Goal: Check status: Check status

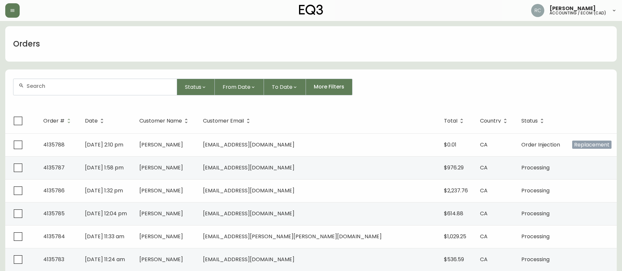
click at [125, 92] on div at bounding box center [94, 87] width 163 height 16
paste input "4133961"
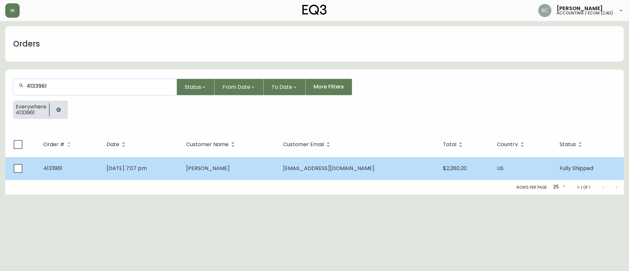
type input "4133961"
click at [181, 163] on td "[DATE] 7:07 pm" at bounding box center [141, 168] width 80 height 23
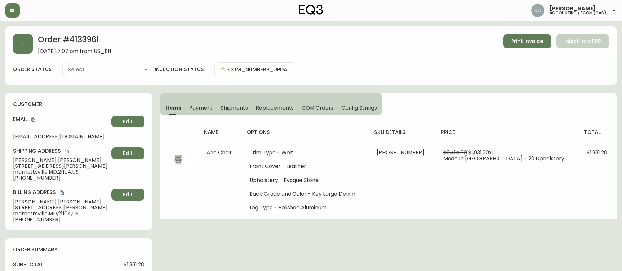
type input "Fully Shipped"
select select "FULLY_SHIPPED"
click at [201, 106] on span "Payment" at bounding box center [201, 108] width 24 height 7
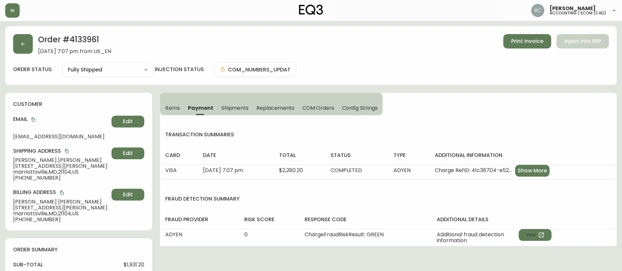
click at [313, 105] on span "COM Orders" at bounding box center [318, 108] width 32 height 7
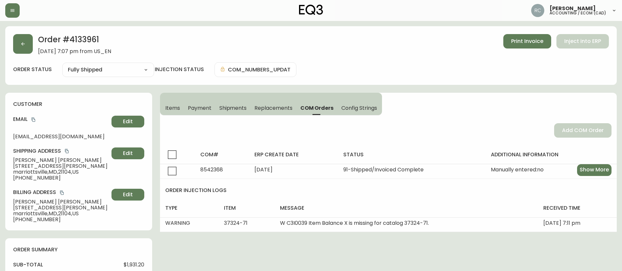
click at [191, 106] on span "Payment" at bounding box center [200, 108] width 24 height 7
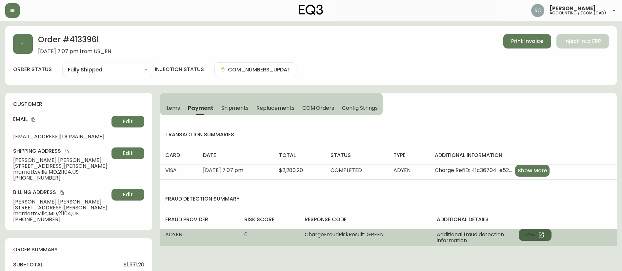
click at [523, 238] on button "View" at bounding box center [534, 235] width 33 height 12
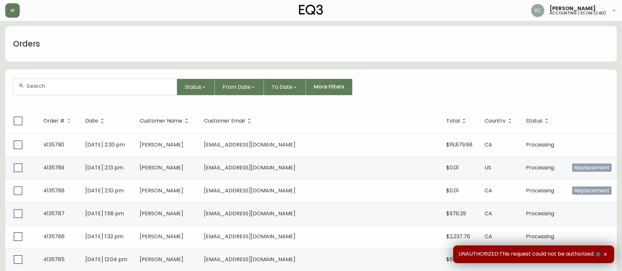
click at [105, 83] on input "text" at bounding box center [99, 86] width 145 height 6
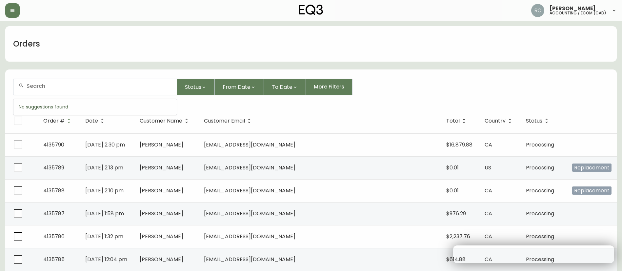
paste input "7252766"
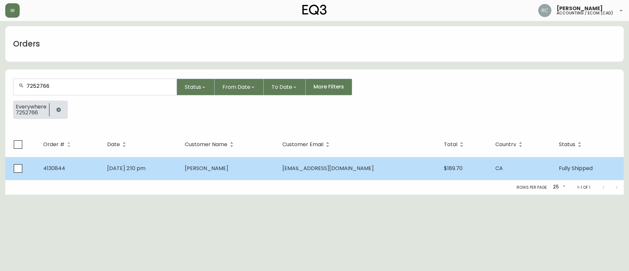
type input "7252766"
click at [254, 174] on td "Charlotte Warren" at bounding box center [229, 168] width 98 height 23
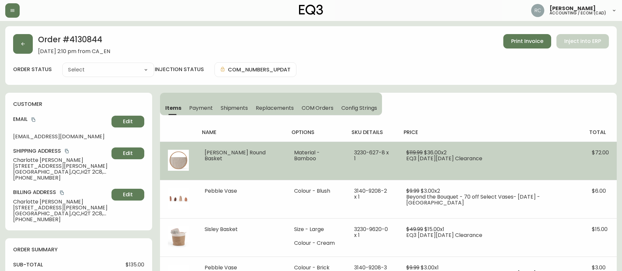
type input "Fully Shipped"
select select "FULLY_SHIPPED"
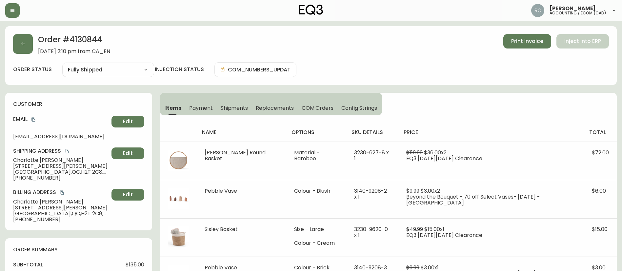
click at [313, 108] on span "COM Orders" at bounding box center [317, 108] width 32 height 7
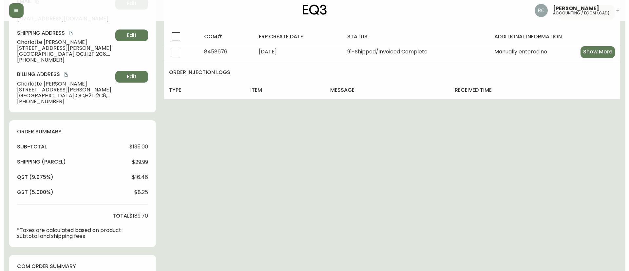
scroll to position [351, 0]
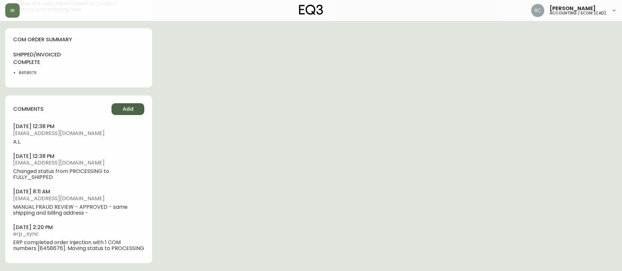
click at [136, 106] on button "Add" at bounding box center [127, 109] width 33 height 12
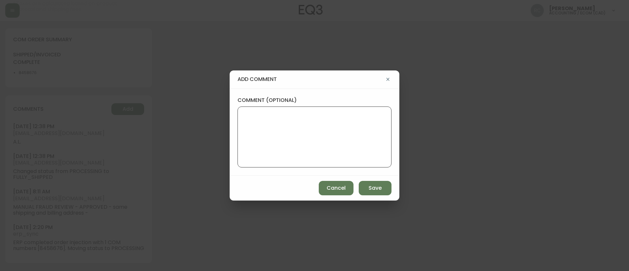
click at [327, 154] on textarea "comment (optional)" at bounding box center [314, 137] width 143 height 52
paste textarea "*AUTOMATIC EMAIL FOR R2S RECEIVED*"
type textarea "*AUTOMATIC EMAIL FOR R2S RECEIVED*"
click at [368, 189] on button "Save" at bounding box center [375, 188] width 33 height 14
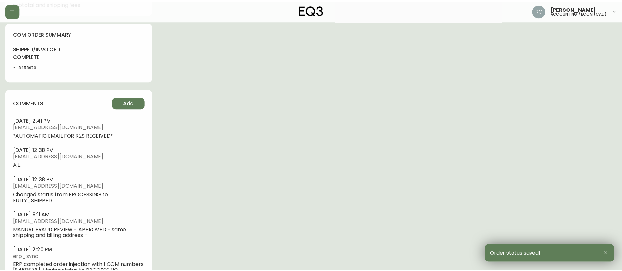
scroll to position [345, 0]
